Goal: Find specific page/section: Find specific page/section

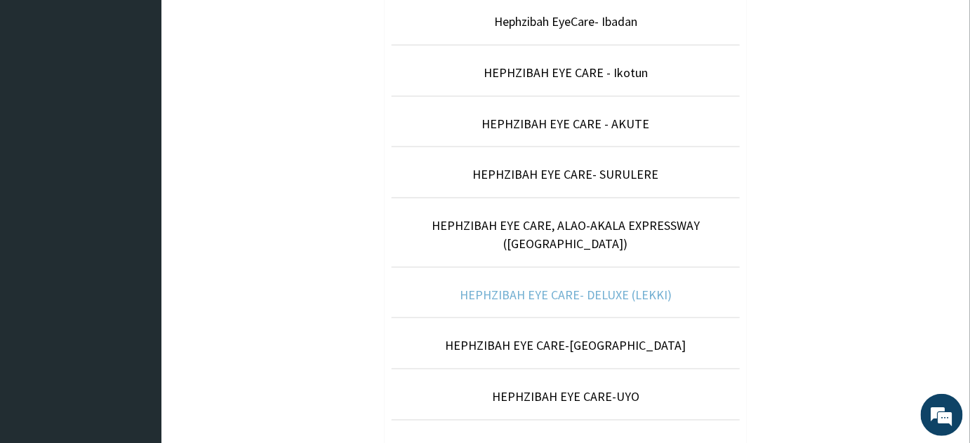
click at [535, 287] on link "HEPHZIBAH EYE CARE- DELUXE (LEKKI)" at bounding box center [566, 295] width 212 height 16
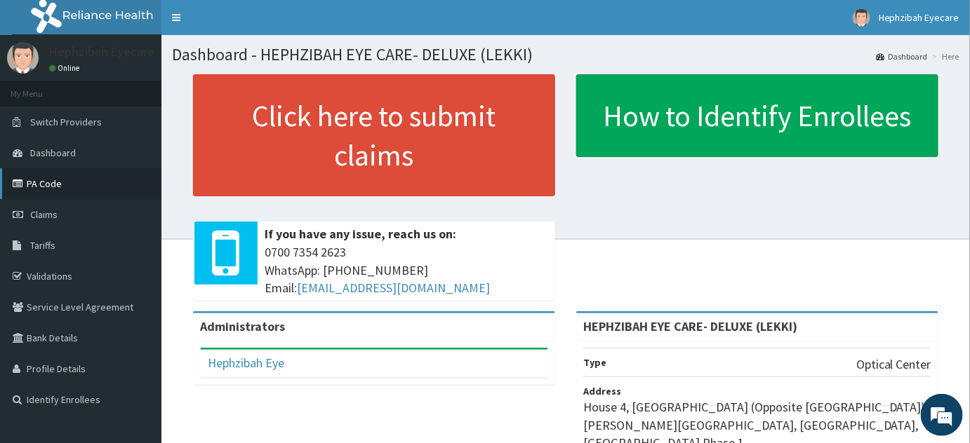
click at [48, 185] on link "PA Code" at bounding box center [80, 183] width 161 height 31
